Goal: Information Seeking & Learning: Learn about a topic

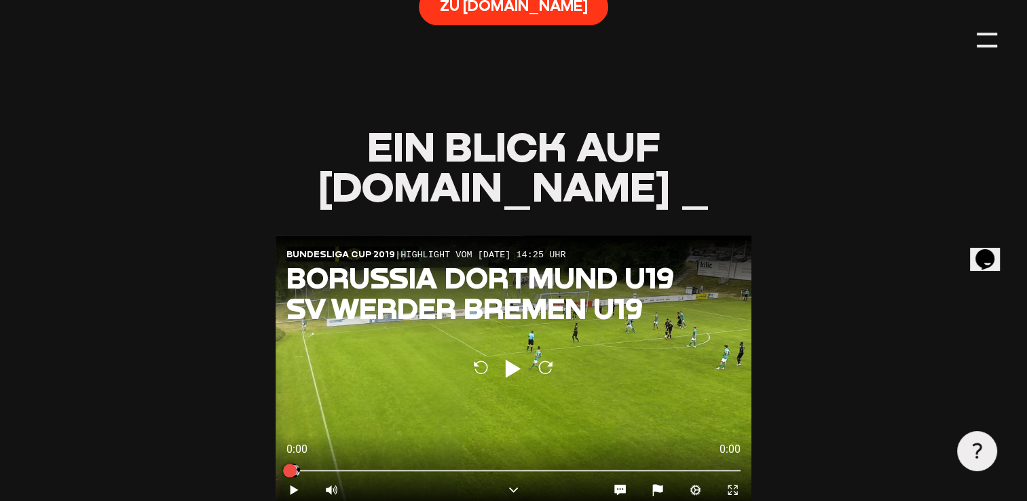
scroll to position [1357, 0]
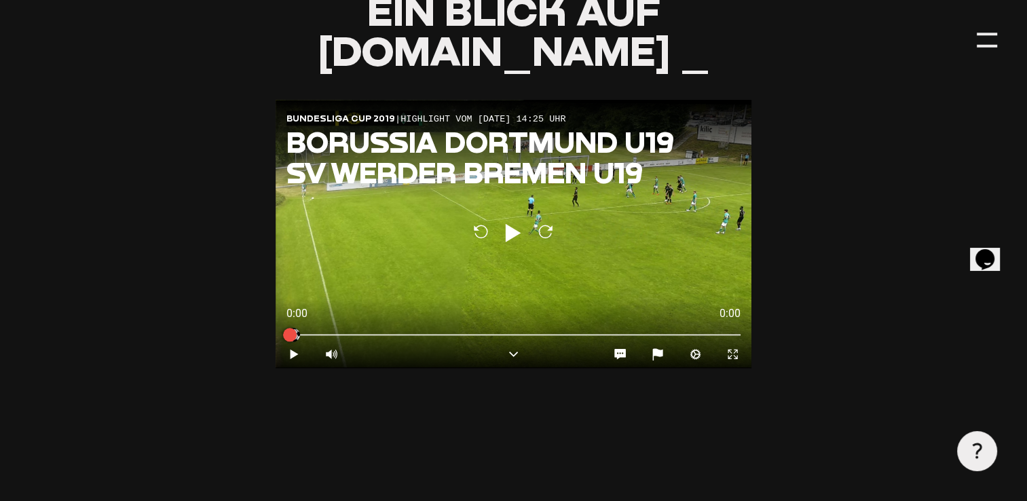
type input "0.8"
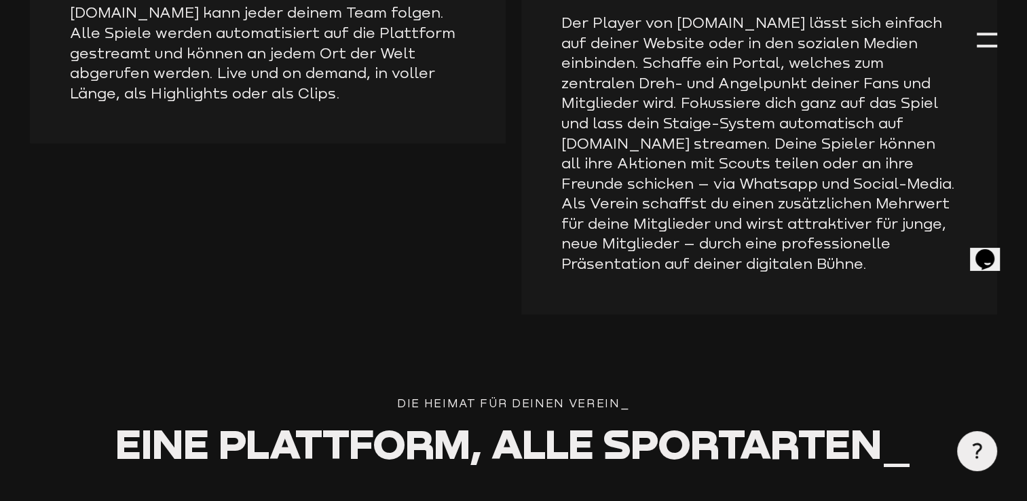
scroll to position [2308, 0]
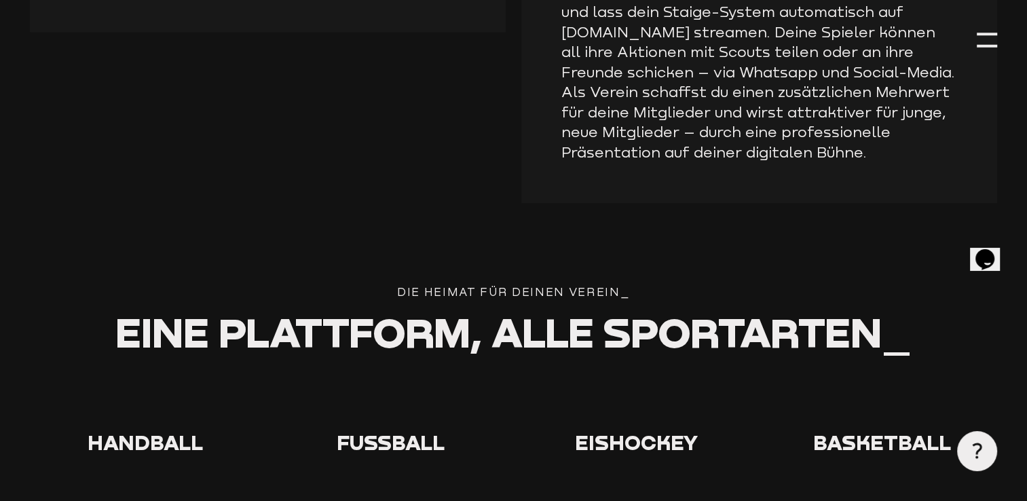
click at [369, 381] on use at bounding box center [369, 381] width 0 height 0
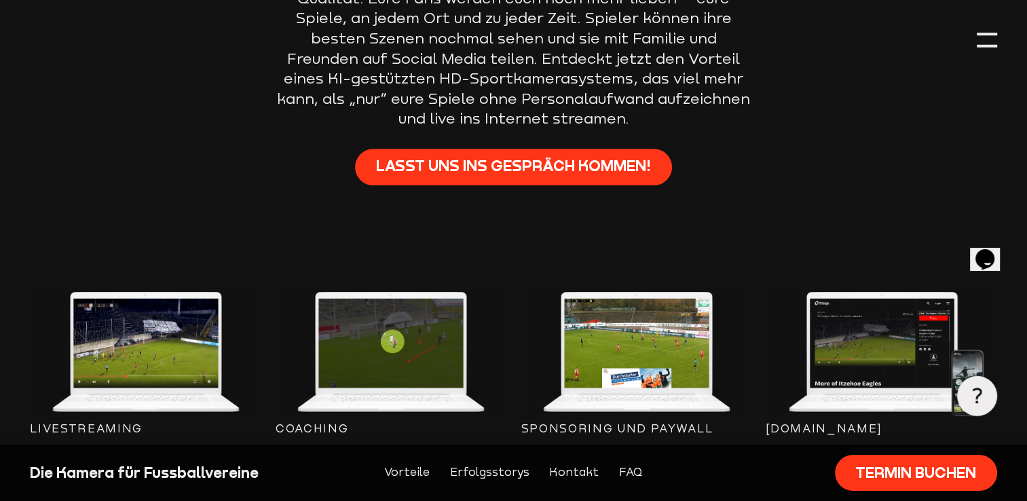
scroll to position [1086, 0]
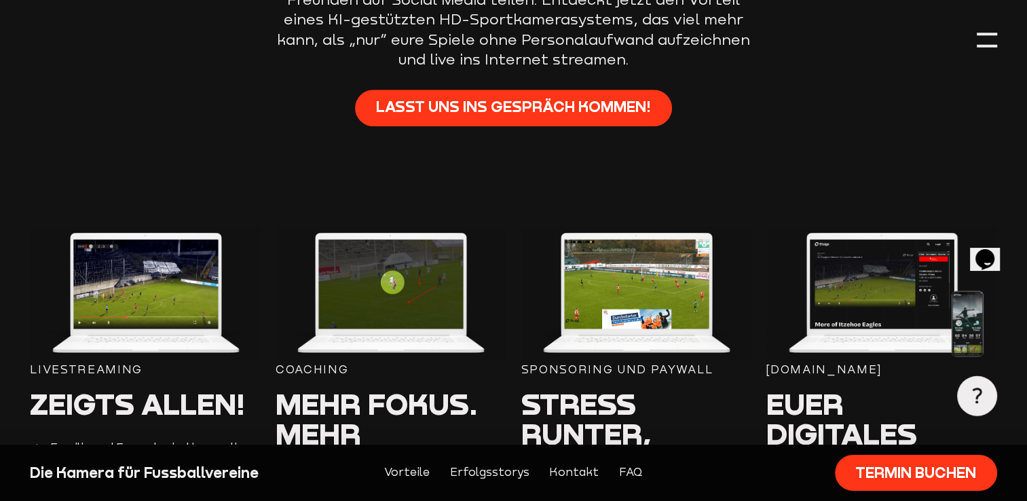
click at [136, 310] on img at bounding box center [145, 294] width 230 height 134
click at [115, 373] on div "Livestreaming" at bounding box center [145, 370] width 230 height 18
click at [155, 308] on img at bounding box center [145, 294] width 230 height 134
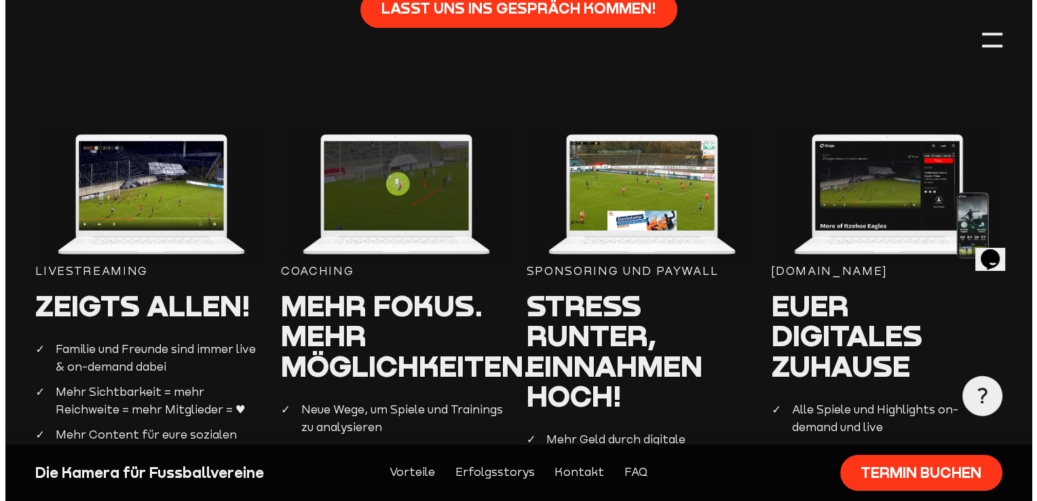
scroll to position [1290, 0]
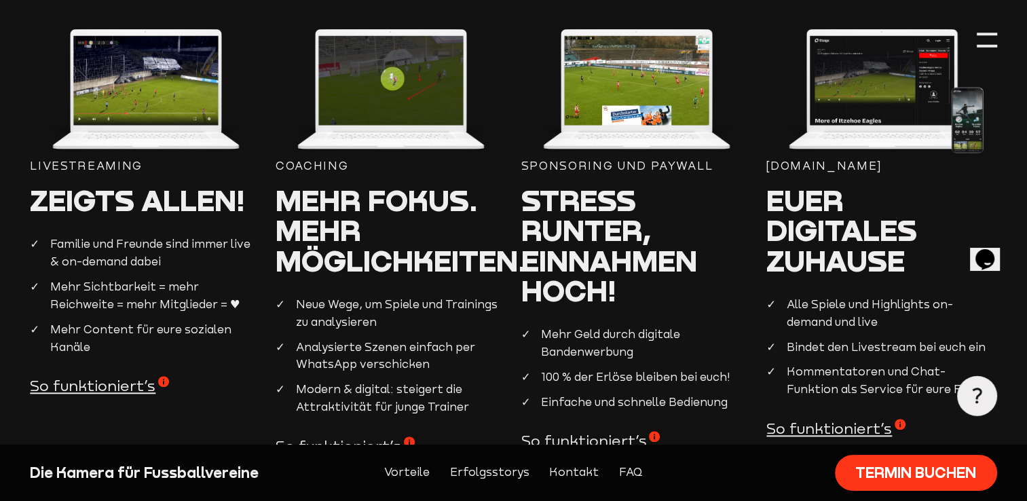
click at [144, 383] on span "So funktioniert’s" at bounding box center [99, 386] width 139 height 20
